Goal: Task Accomplishment & Management: Manage account settings

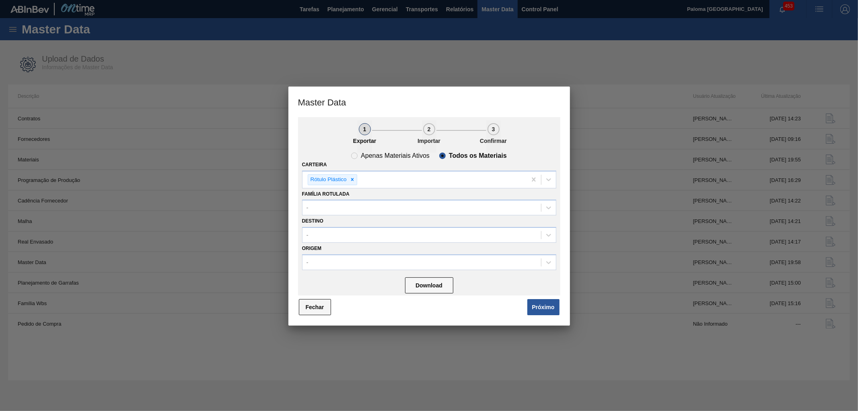
click at [312, 303] on button "Fechar" at bounding box center [315, 307] width 32 height 16
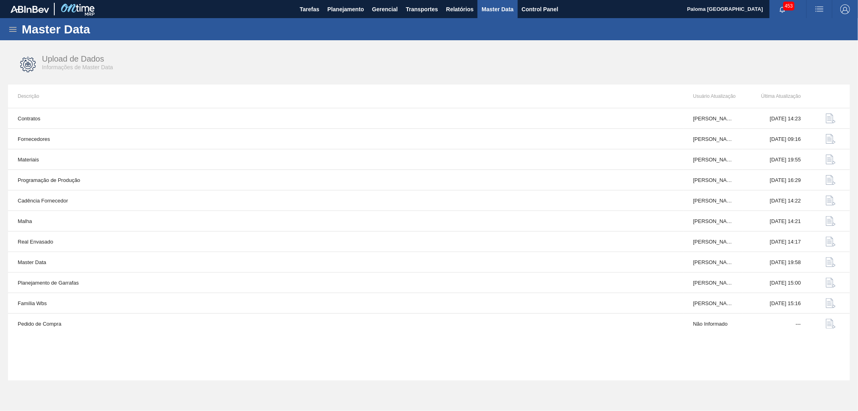
click at [11, 33] on icon at bounding box center [13, 30] width 10 height 10
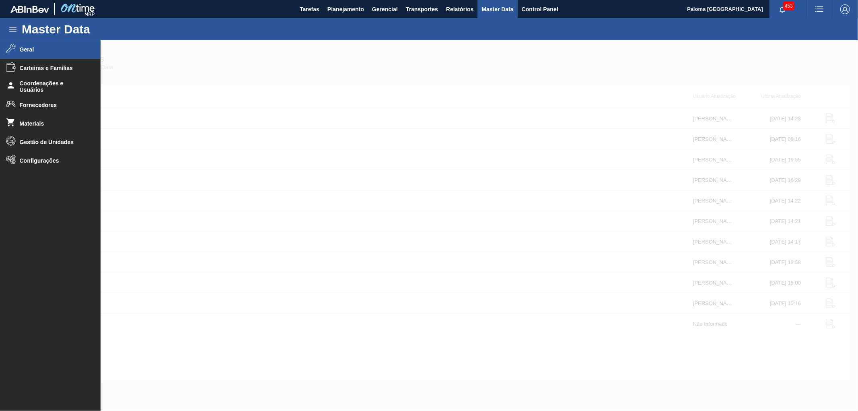
click at [20, 49] on span "Geral" at bounding box center [53, 49] width 66 height 6
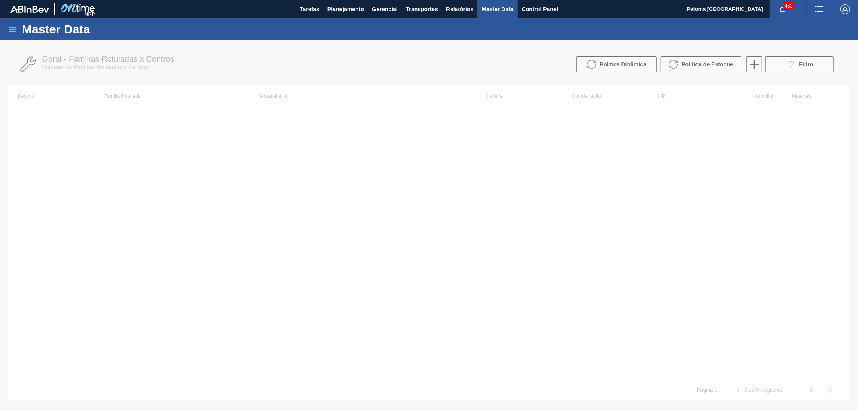
click at [803, 67] on div at bounding box center [429, 225] width 858 height 370
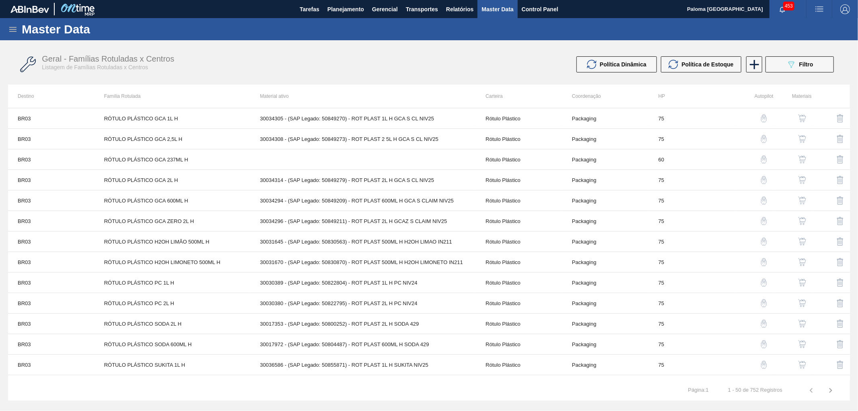
click at [802, 67] on span "Filtro" at bounding box center [806, 64] width 14 height 6
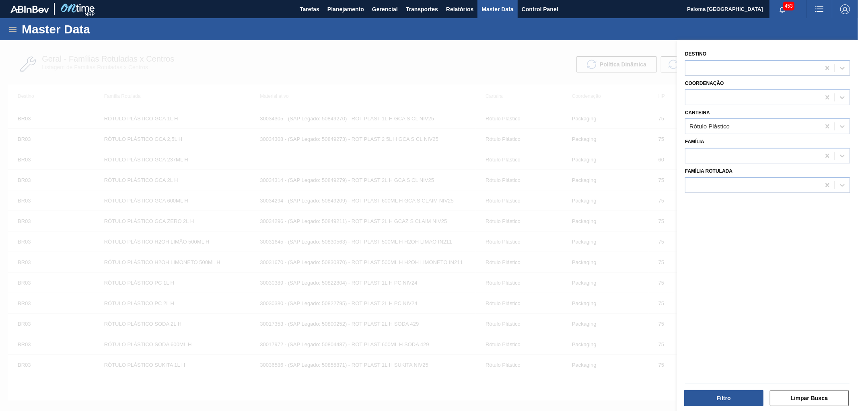
click at [597, 392] on div at bounding box center [429, 245] width 858 height 411
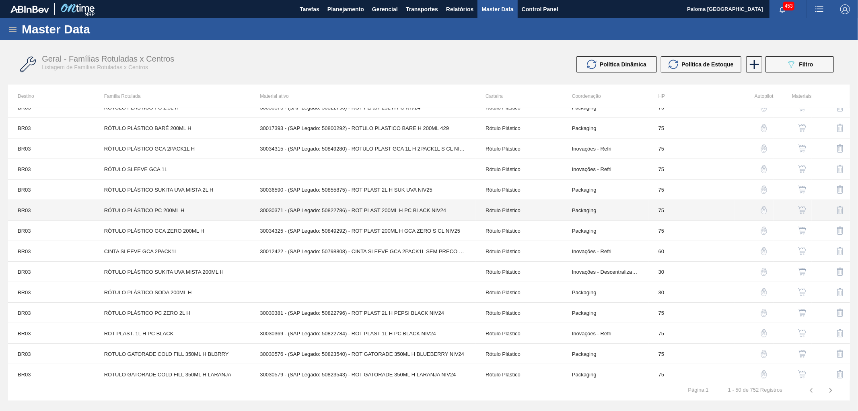
scroll to position [402, 0]
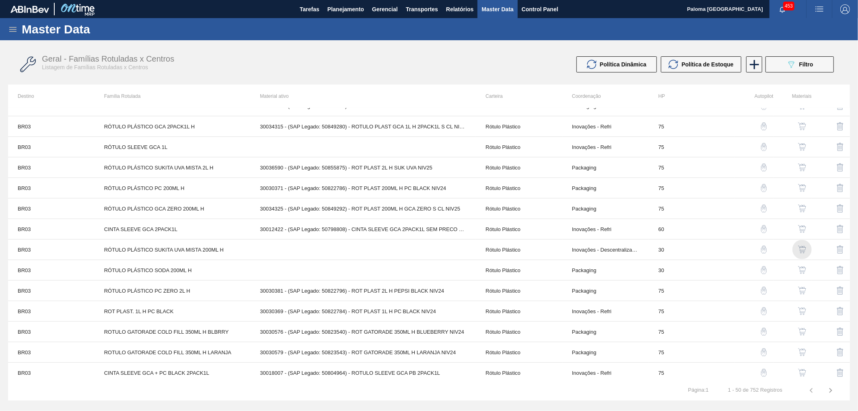
click at [805, 248] on div "button" at bounding box center [802, 249] width 10 height 8
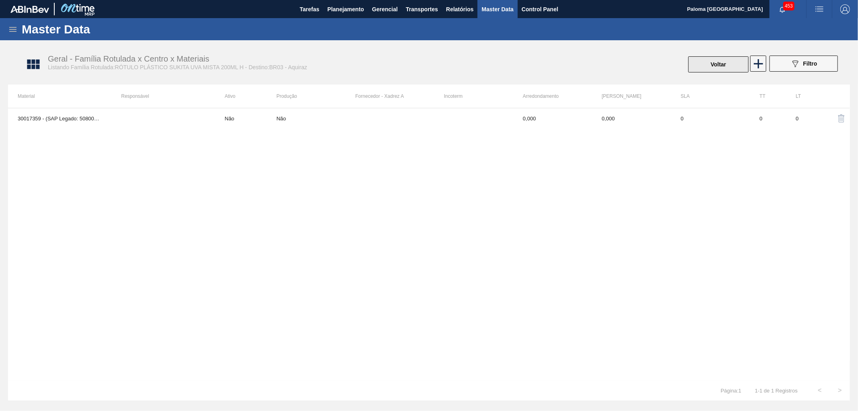
click at [715, 69] on button "Voltar" at bounding box center [718, 64] width 60 height 16
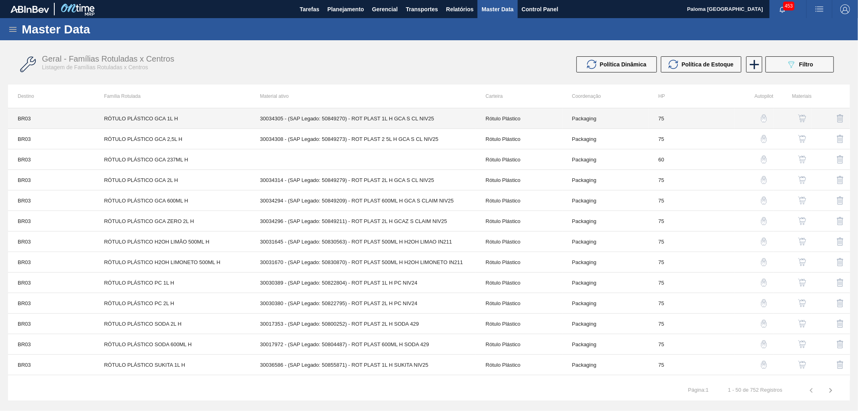
click at [473, 122] on td "30034305 - (SAP Legado: 50849270) - ROT PLAST 1L H GCA S CL NIV25" at bounding box center [363, 118] width 226 height 21
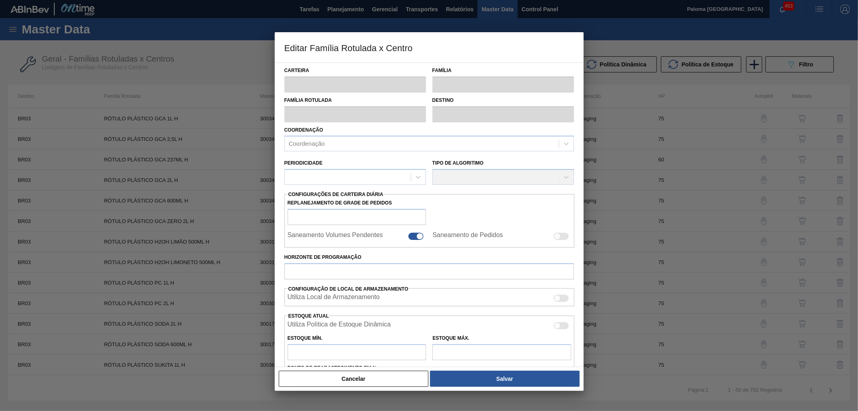
type input "Rótulo Plástico"
type input "RÓTULO PLÁSTICO GCA 1L H"
type input "BR03 - Aquiraz"
type input "75"
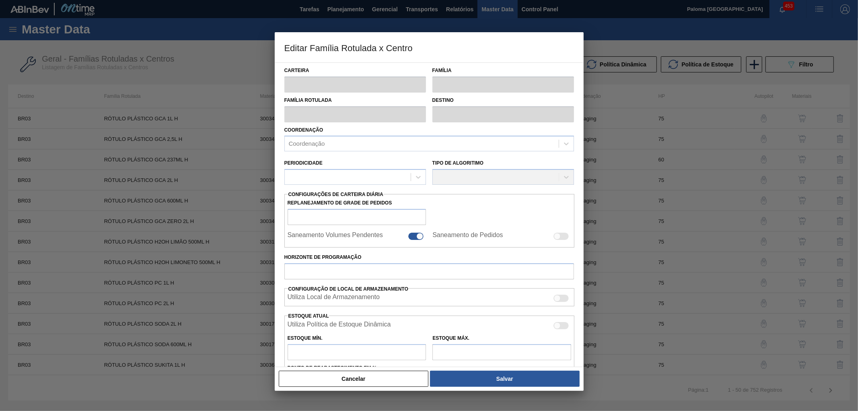
type input "475,491"
type input "4.724,191"
type input "50"
type input "2.599,841"
checkbox input "true"
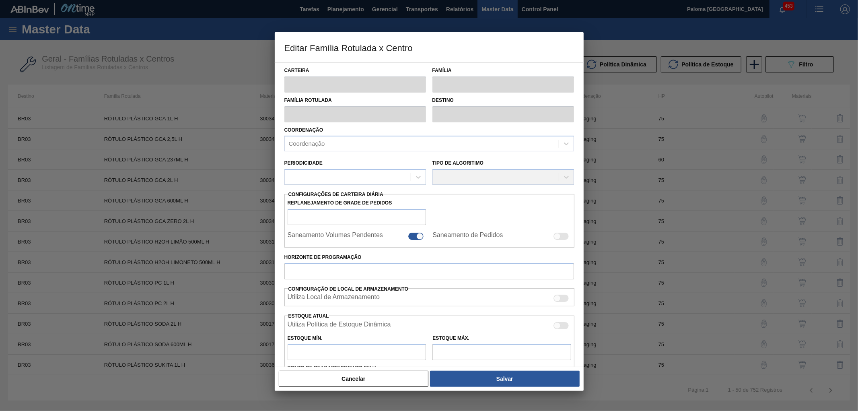
checkbox input "true"
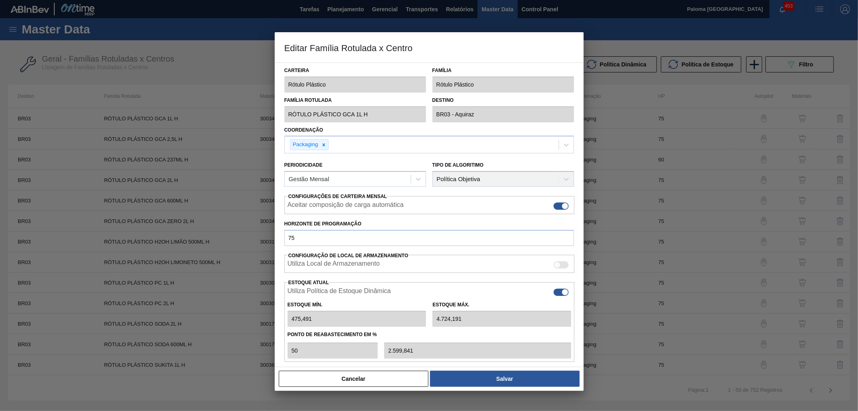
type input "0"
type input "0,000"
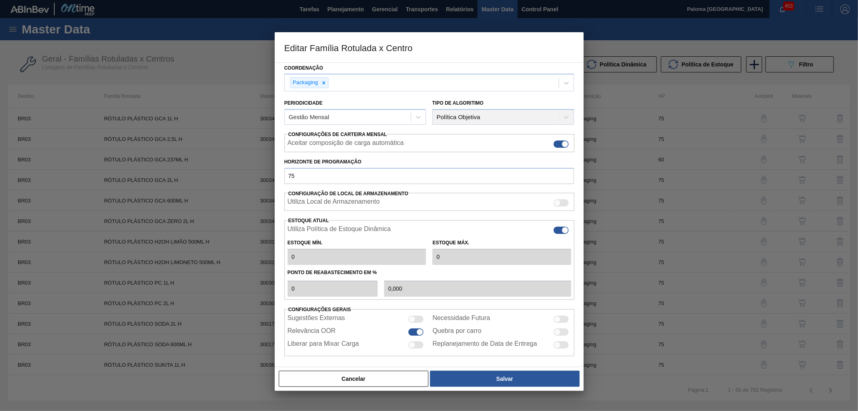
scroll to position [65, 0]
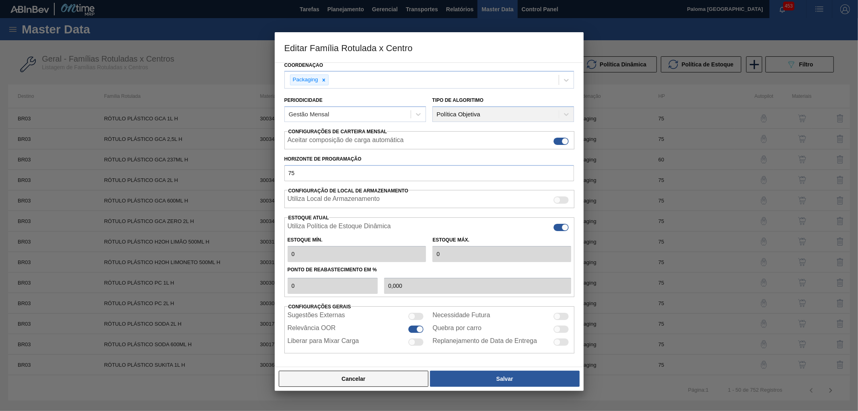
drag, startPoint x: 369, startPoint y: 360, endPoint x: 370, endPoint y: 372, distance: 12.5
click at [370, 368] on div "Editar Família Rotulada x Centro Carteira Rótulo Plástico Família Rótulo Plásti…" at bounding box center [429, 211] width 309 height 358
click at [372, 377] on button "Cancelar" at bounding box center [354, 378] width 150 height 16
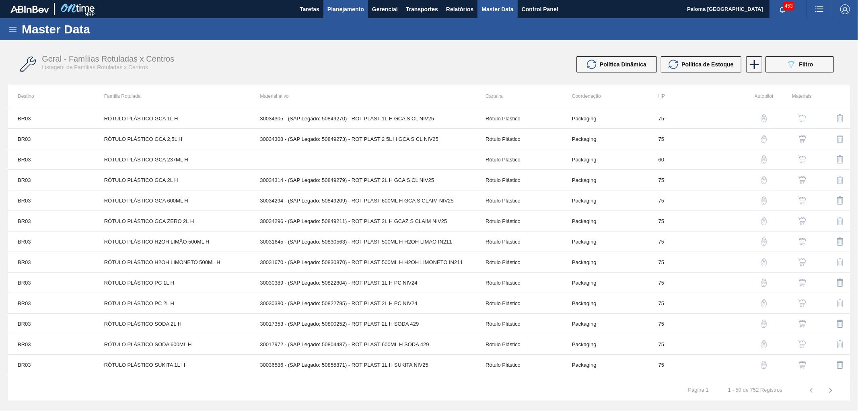
click at [364, 7] on button "Planejamento" at bounding box center [345, 9] width 45 height 18
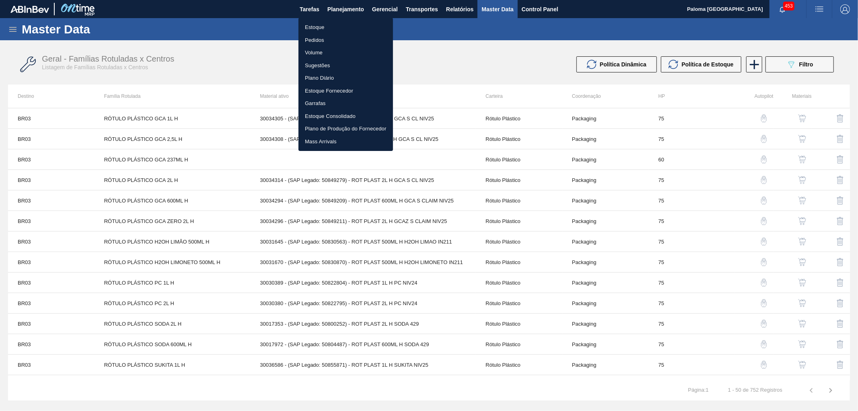
click at [332, 39] on li "Pedidos" at bounding box center [345, 40] width 94 height 13
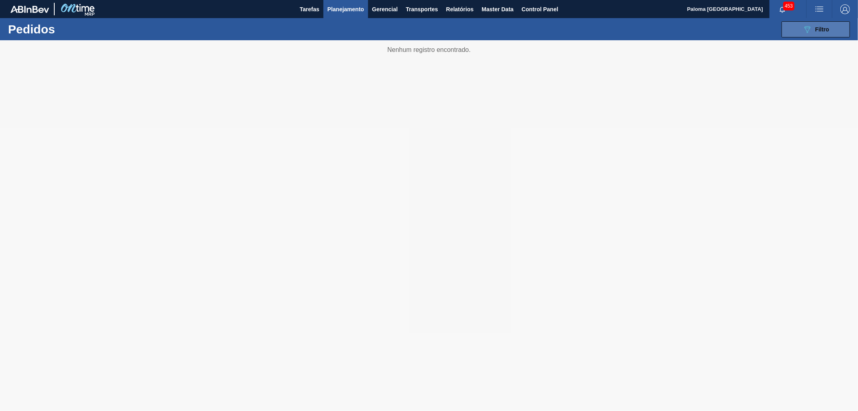
click at [823, 27] on span "Filtro" at bounding box center [822, 29] width 14 height 6
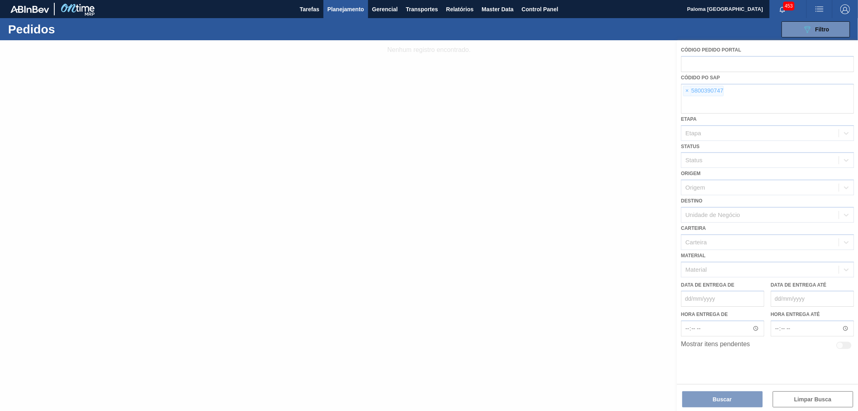
click at [688, 92] on div at bounding box center [429, 225] width 858 height 370
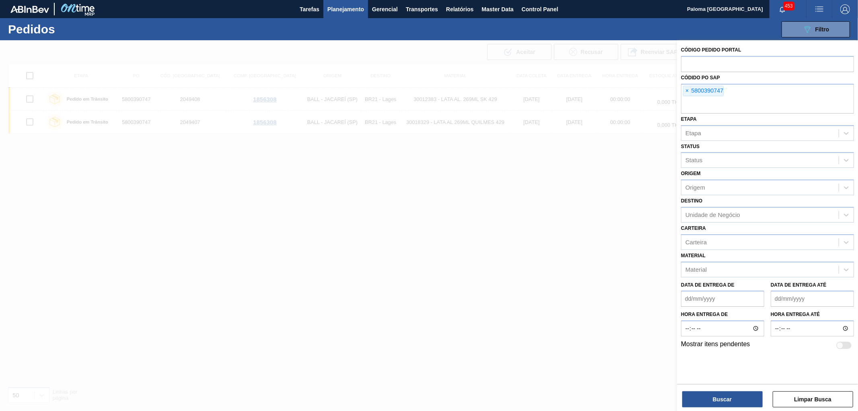
click at [688, 92] on span "×" at bounding box center [687, 91] width 8 height 10
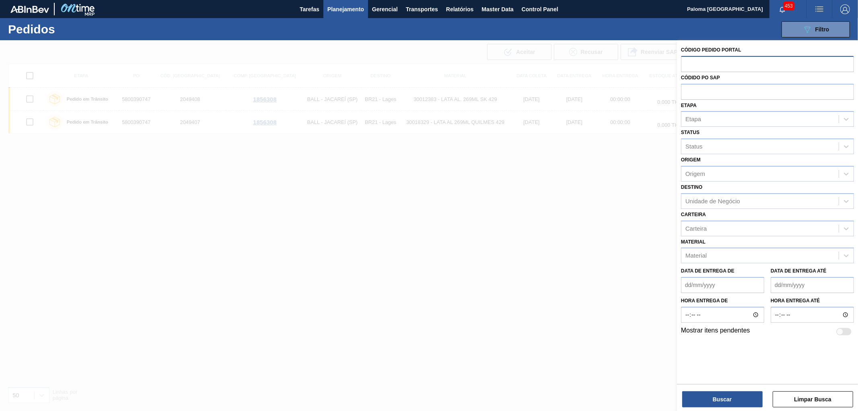
click at [702, 60] on input "text" at bounding box center [767, 63] width 173 height 15
paste input "2050655"
type input "2050655"
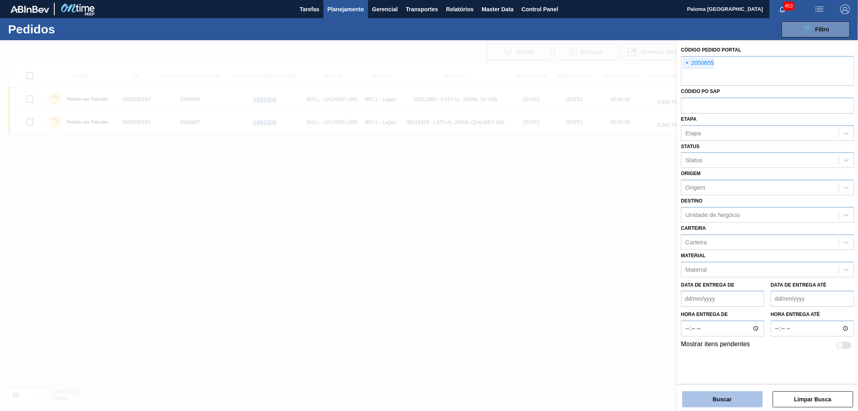
click at [718, 396] on button "Buscar" at bounding box center [722, 399] width 80 height 16
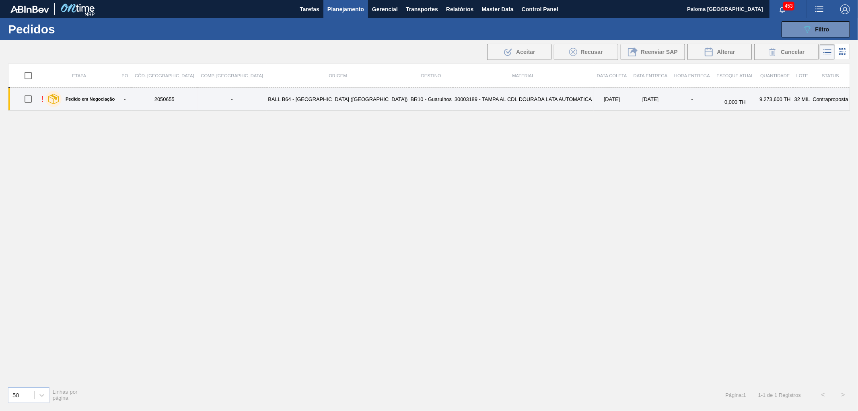
click at [288, 100] on td "BALL B64 - [GEOGRAPHIC_DATA] ([GEOGRAPHIC_DATA])" at bounding box center [338, 99] width 143 height 23
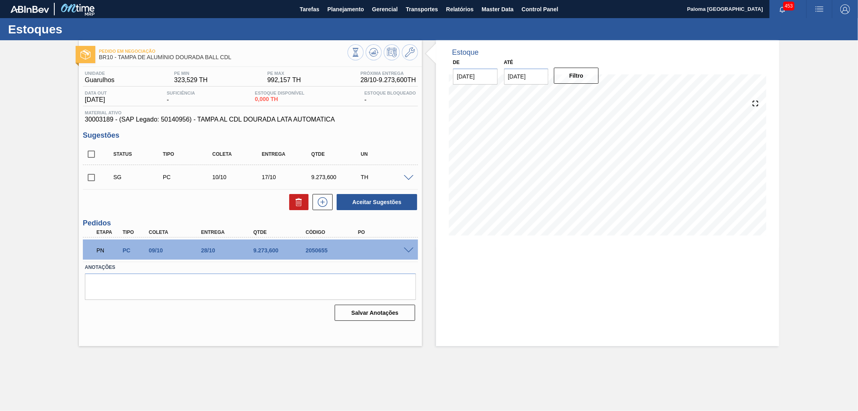
click at [405, 248] on span at bounding box center [409, 250] width 10 height 6
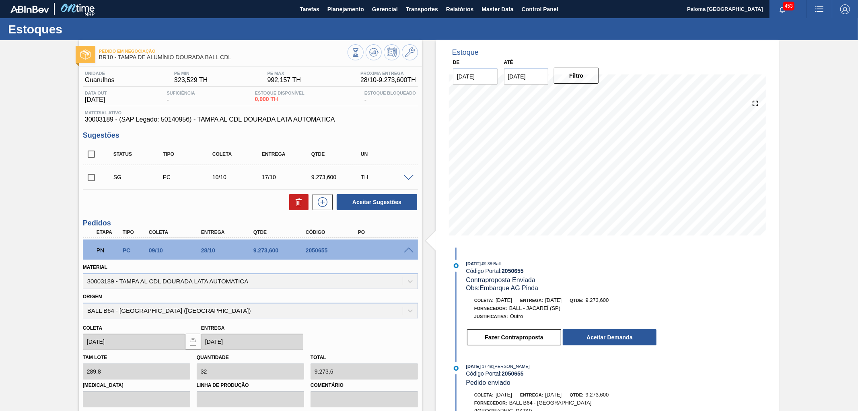
click at [783, 277] on div "Pedido em Negociação BR10 - [GEOGRAPHIC_DATA] DE ALUMÍNIO DOURADA BALL CDL Unid…" at bounding box center [429, 281] width 858 height 482
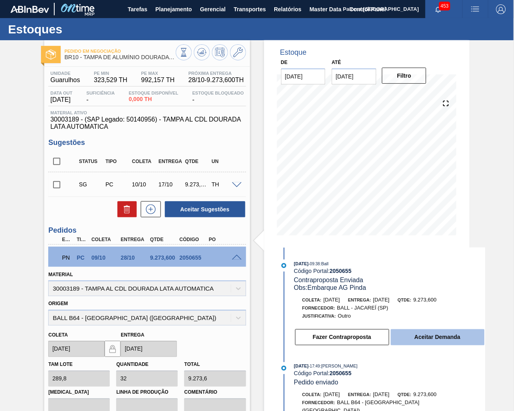
click at [437, 341] on button "Aceitar Demanda" at bounding box center [438, 337] width 94 height 16
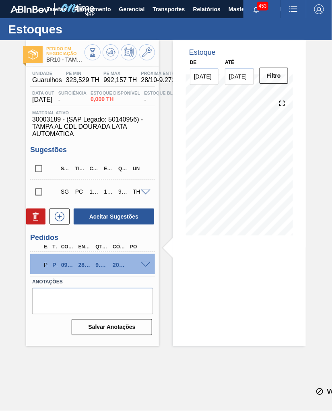
click at [147, 264] on span at bounding box center [146, 265] width 10 height 6
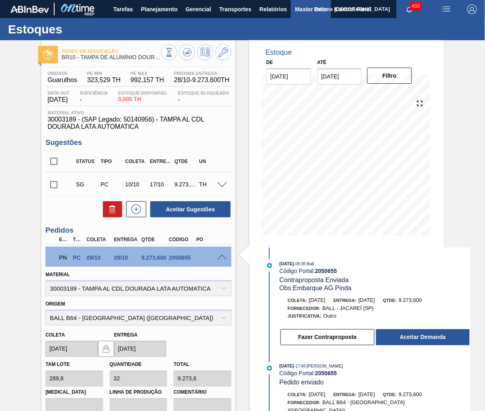
click at [296, 10] on span "Master Data" at bounding box center [311, 9] width 32 height 10
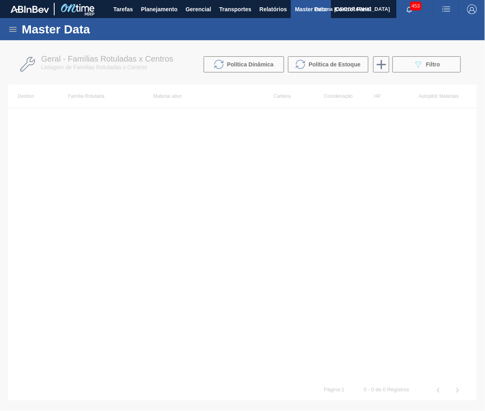
click at [10, 29] on icon at bounding box center [12, 29] width 7 height 5
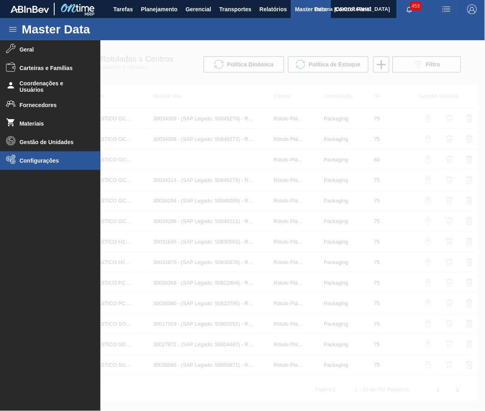
click at [40, 153] on li "Configurações" at bounding box center [50, 160] width 101 height 18
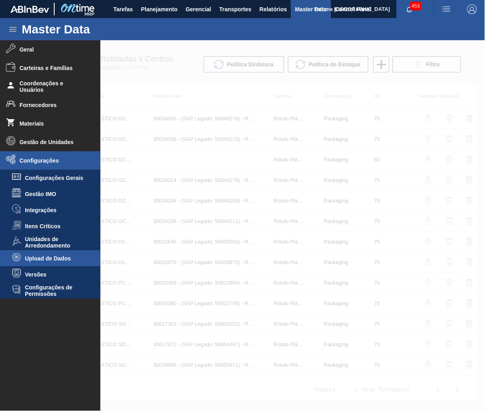
click at [49, 260] on span "Upload de Dados" at bounding box center [56, 258] width 62 height 6
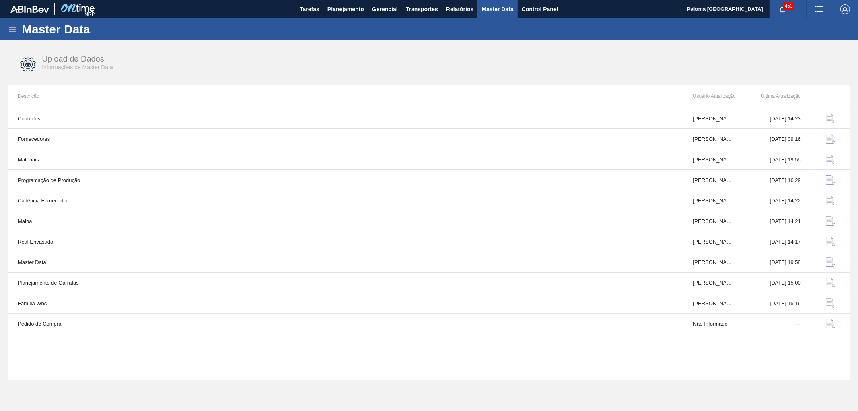
click at [14, 27] on icon at bounding box center [12, 29] width 7 height 5
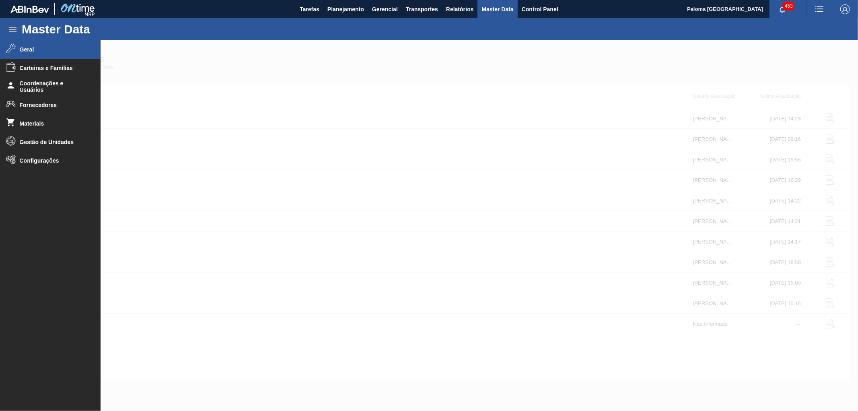
click at [23, 49] on span "Geral" at bounding box center [53, 49] width 66 height 6
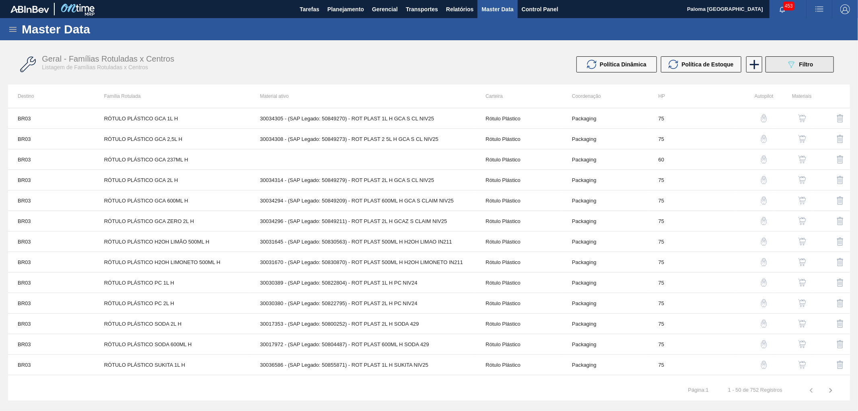
click at [801, 72] on button "089F7B8B-B2A5-4AFE-B5C0-19BA573D28AC Filtro" at bounding box center [799, 64] width 68 height 16
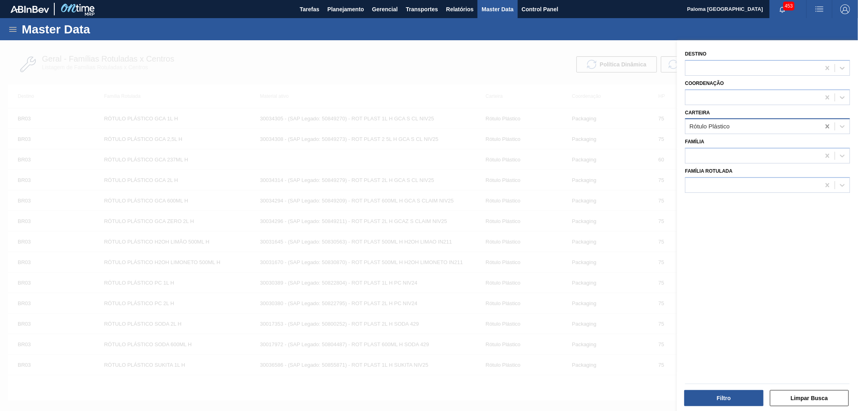
click at [825, 125] on icon at bounding box center [827, 126] width 8 height 8
click at [719, 62] on div at bounding box center [752, 68] width 135 height 12
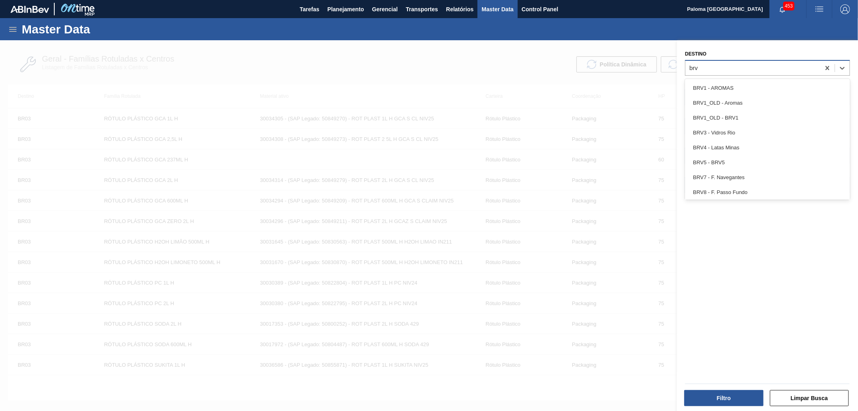
type input "brvc"
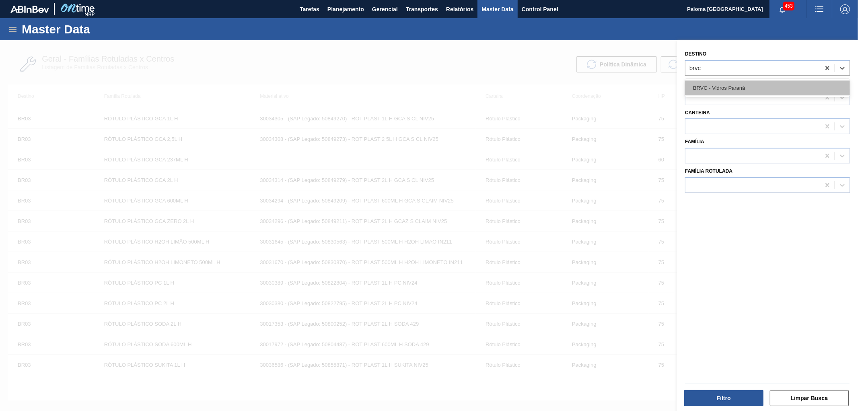
click at [723, 87] on div "BRVC - Vidros Paraná" at bounding box center [767, 87] width 165 height 15
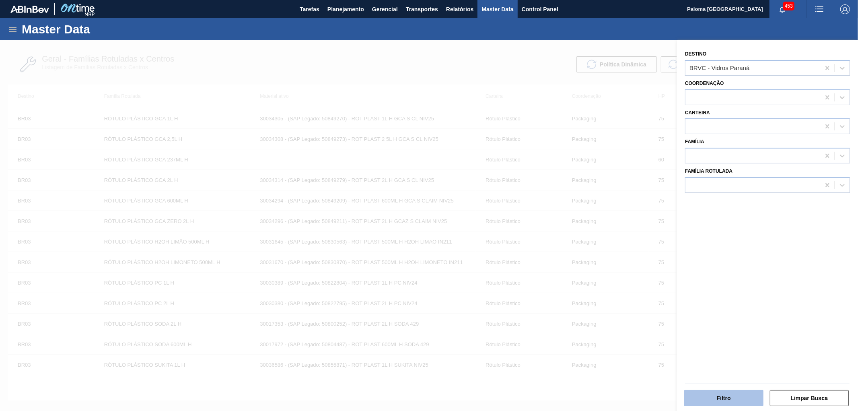
click at [718, 391] on button "Filtro" at bounding box center [723, 398] width 79 height 16
